Goal: Navigation & Orientation: Understand site structure

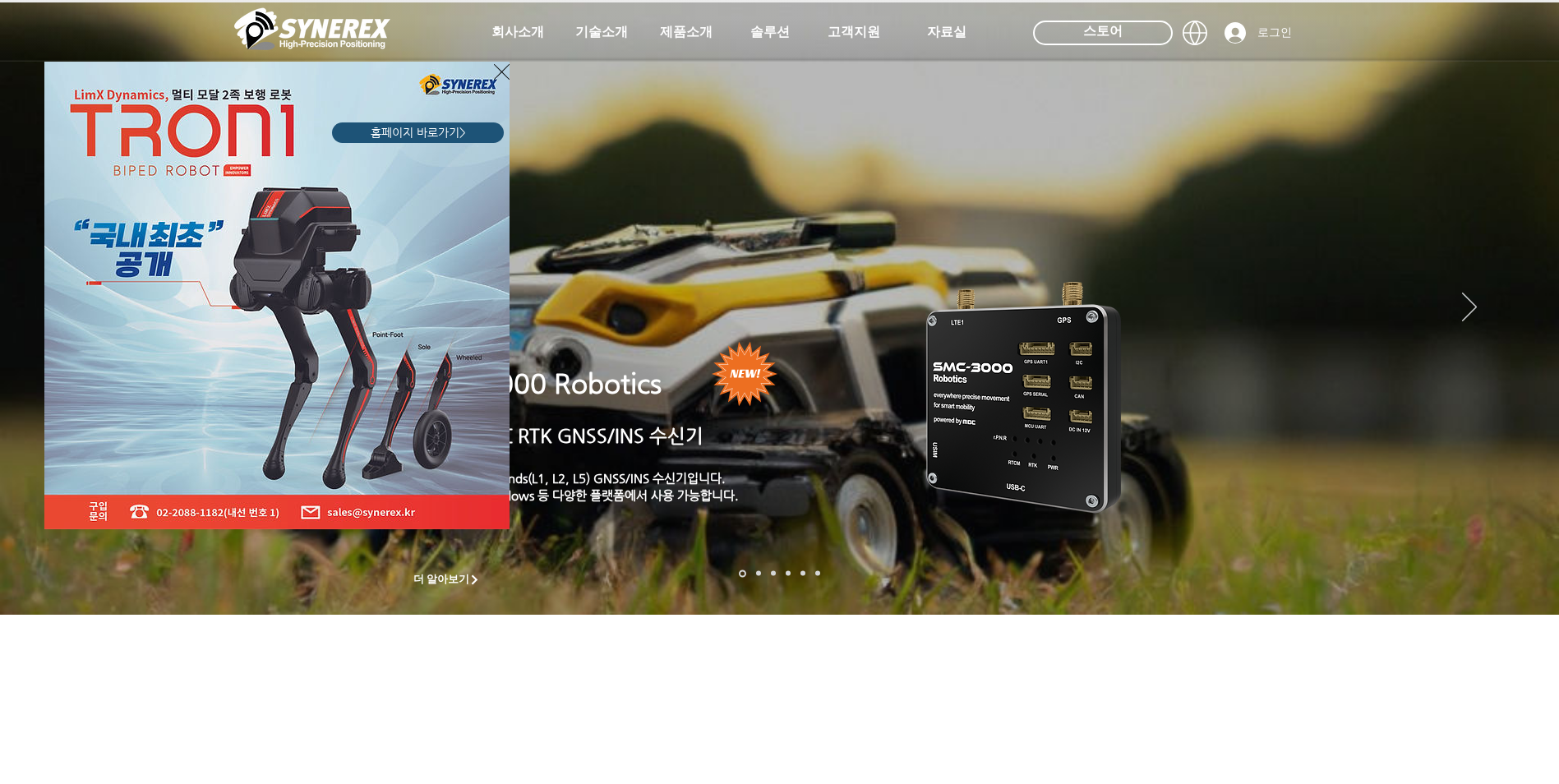
click at [498, 74] on icon "사이트로 돌아가기" at bounding box center [502, 72] width 16 height 20
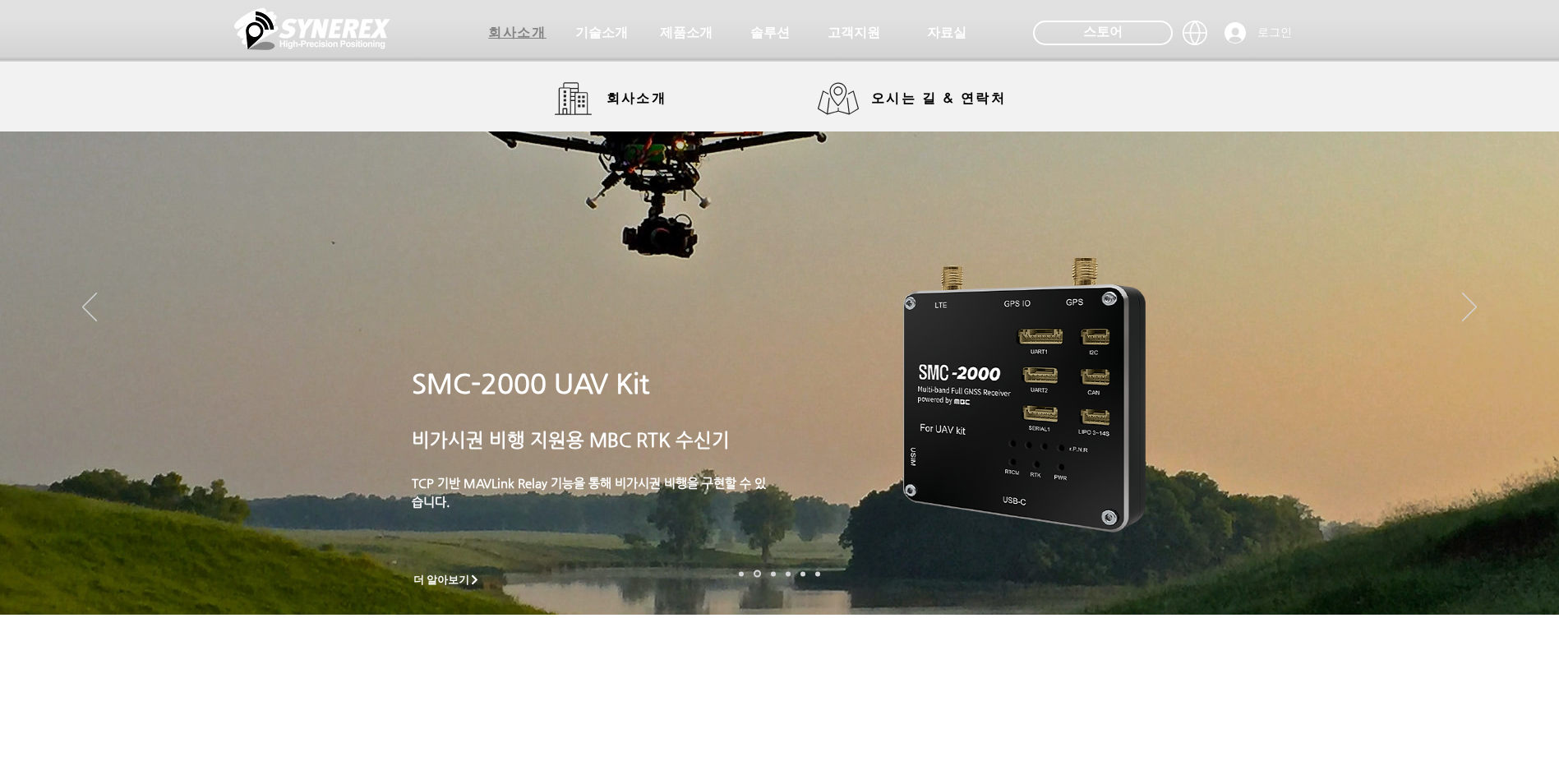
click at [528, 35] on span "회사소개" at bounding box center [517, 33] width 58 height 18
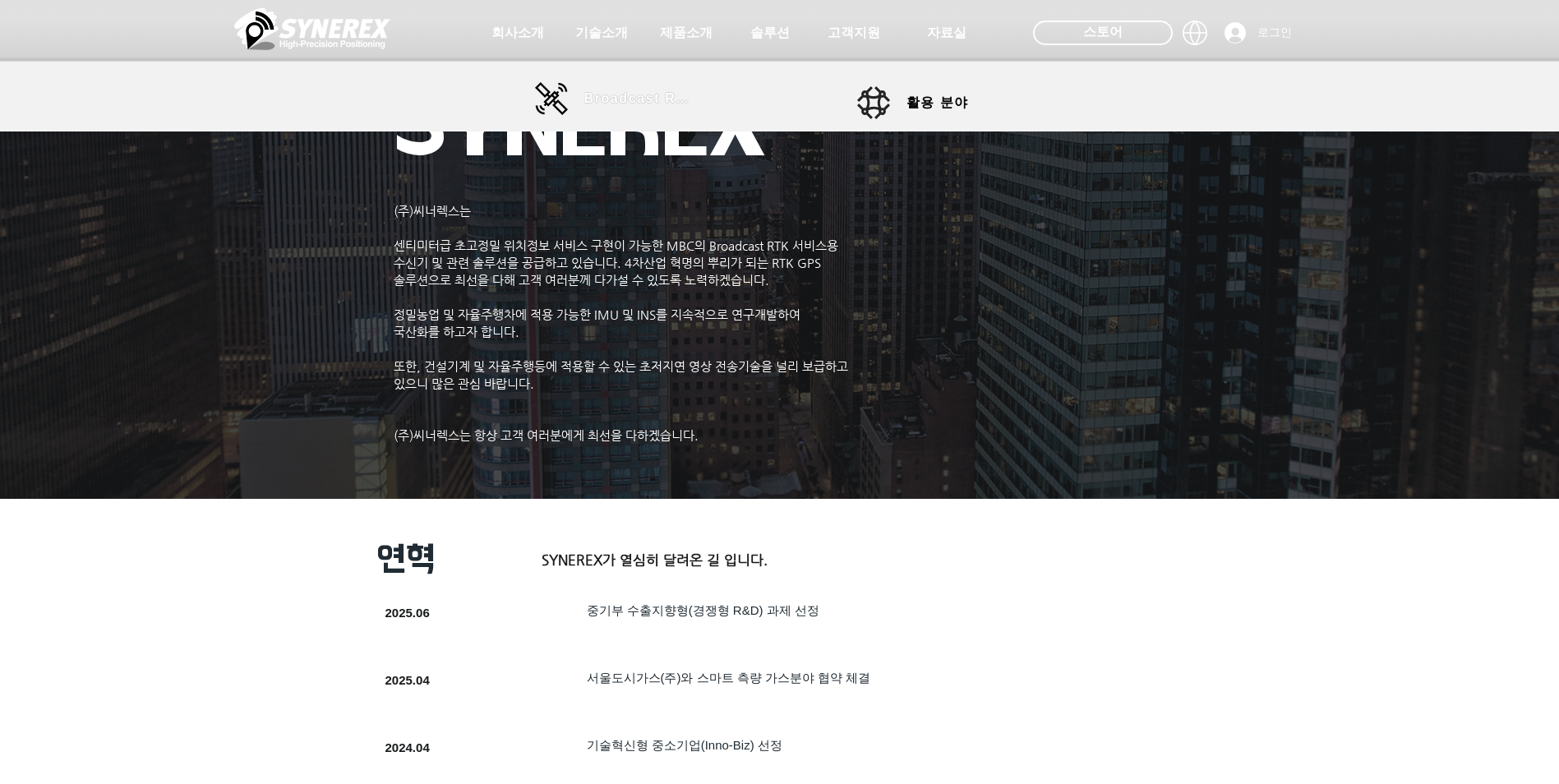
click at [631, 100] on span "Broadcast RTK" at bounding box center [639, 98] width 111 height 15
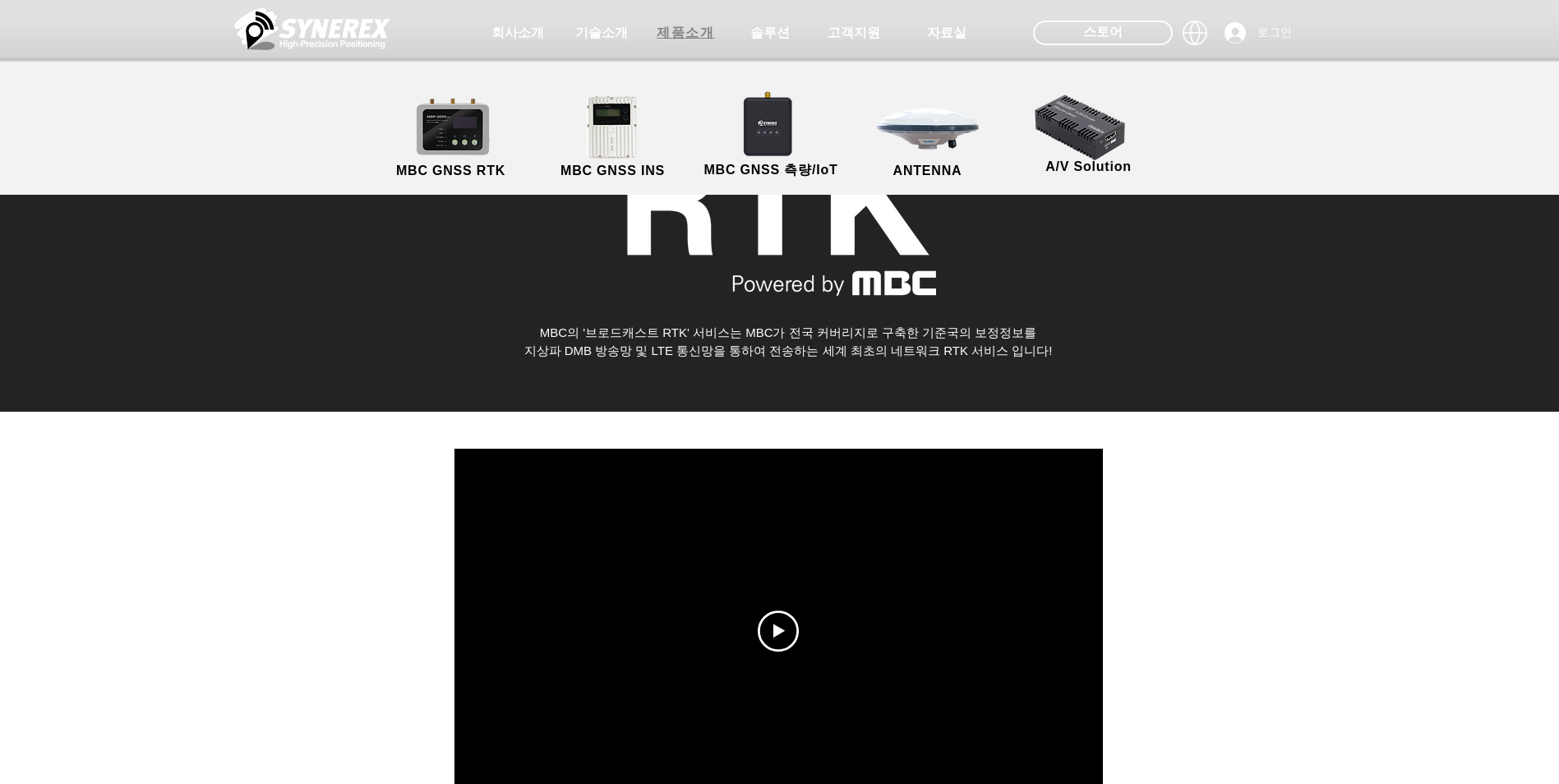
click at [703, 39] on span "제품소개" at bounding box center [686, 33] width 58 height 18
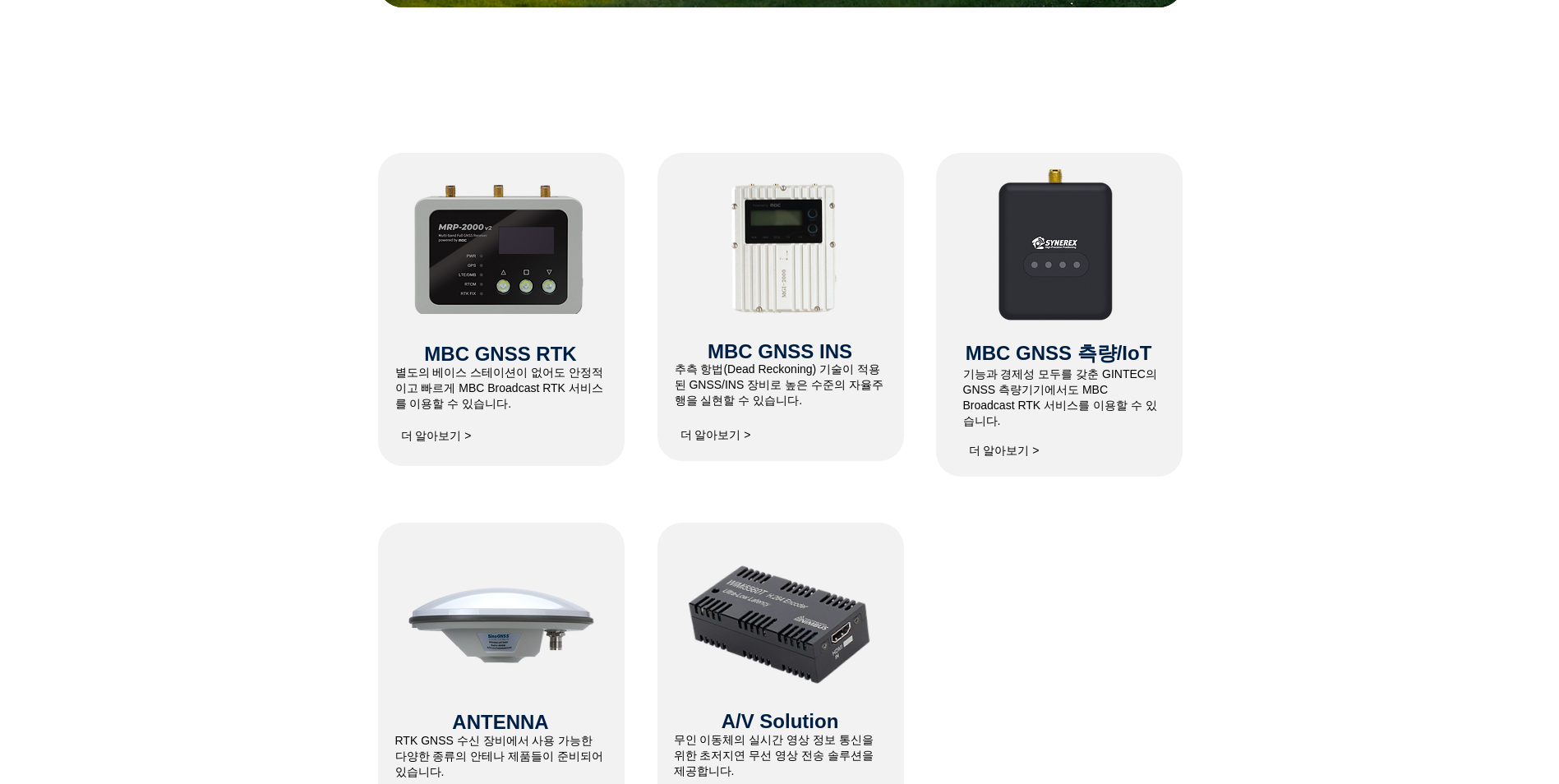
scroll to position [822, 0]
